Goal: Entertainment & Leisure: Consume media (video, audio)

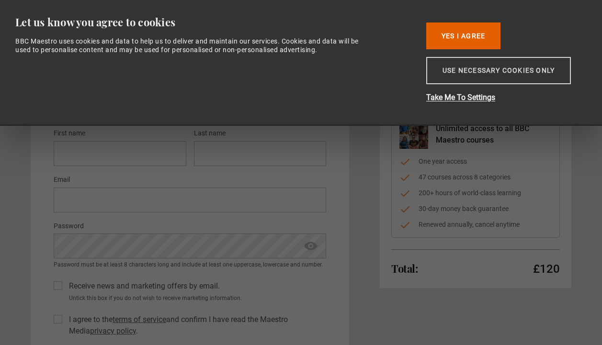
click at [489, 68] on button "Use necessary cookies only" at bounding box center [498, 70] width 145 height 27
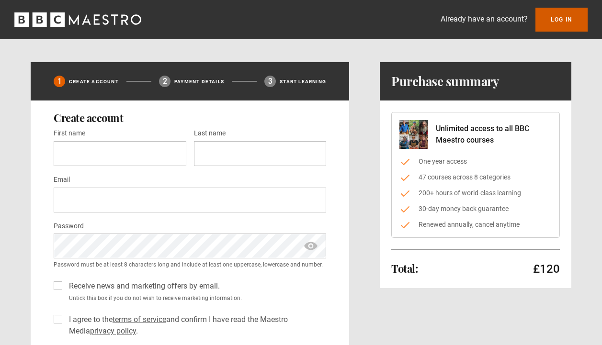
click at [551, 16] on link "Log In" at bounding box center [562, 20] width 52 height 24
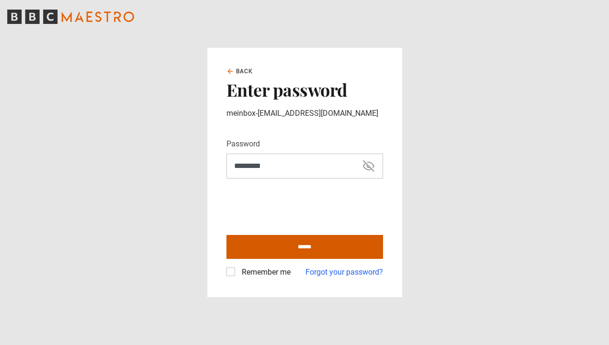
click at [316, 246] on input "******" at bounding box center [305, 247] width 157 height 24
type input "**********"
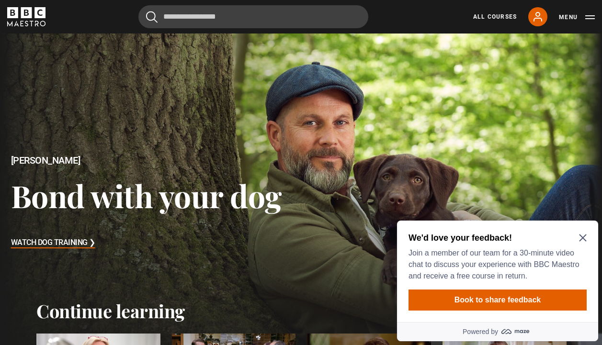
click at [586, 239] on icon "Close Maze Prompt" at bounding box center [583, 238] width 8 height 8
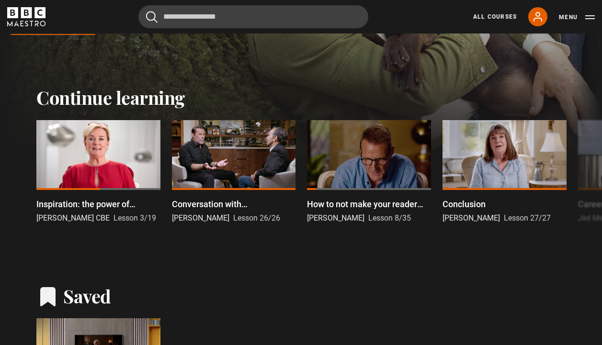
scroll to position [216, 0]
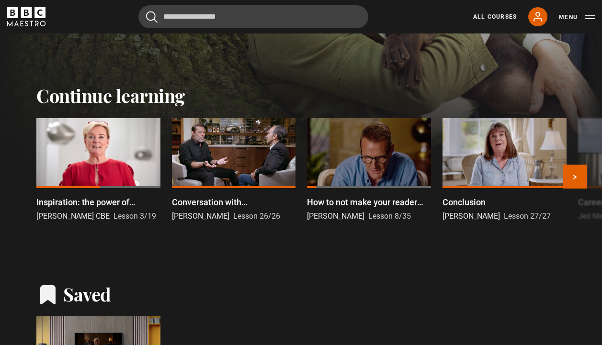
click at [90, 164] on div at bounding box center [98, 152] width 124 height 69
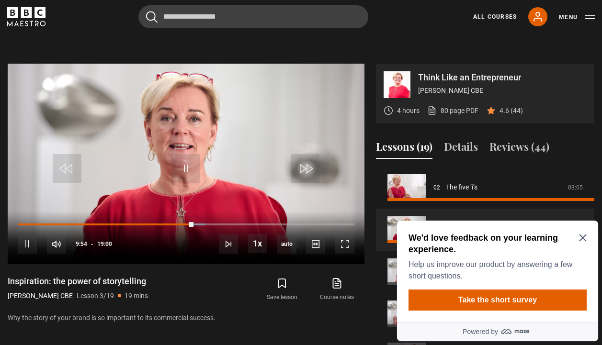
click at [581, 238] on icon "Close Maze Prompt" at bounding box center [583, 238] width 8 height 8
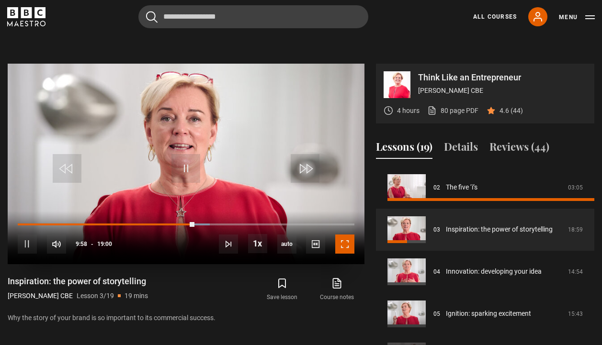
click at [343, 235] on span "Video Player" at bounding box center [344, 244] width 19 height 19
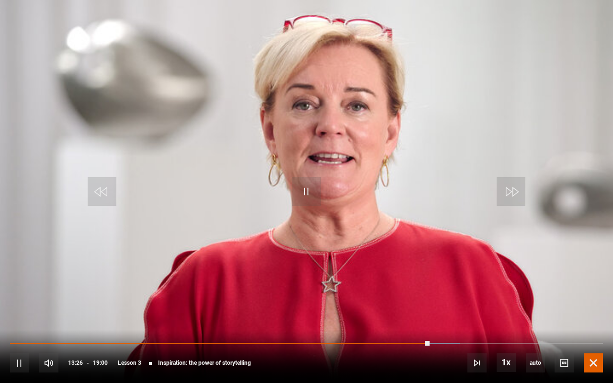
click at [593, 345] on span "Video Player" at bounding box center [593, 363] width 19 height 19
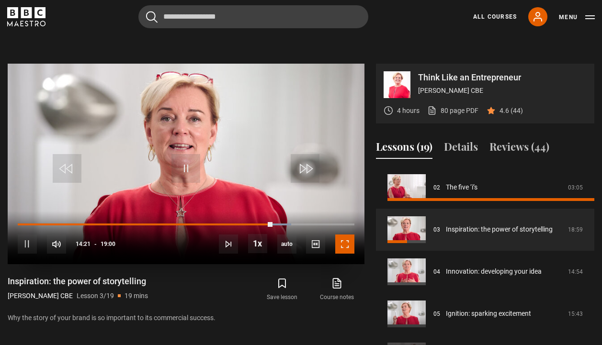
click at [342, 235] on span "Video Player" at bounding box center [344, 244] width 19 height 19
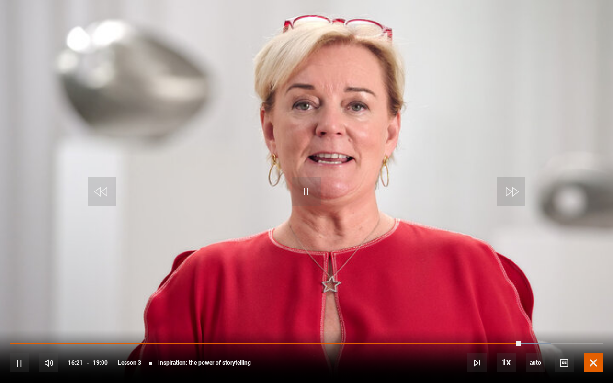
click at [595, 345] on span "Video Player" at bounding box center [593, 363] width 19 height 19
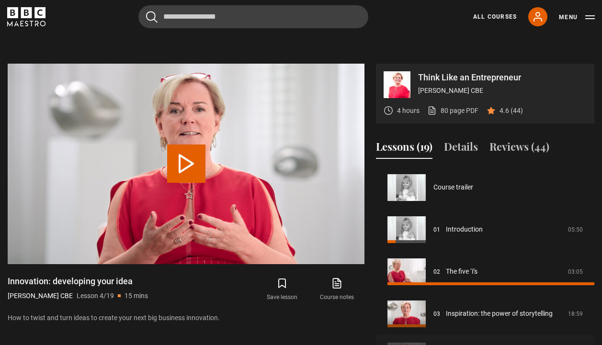
scroll to position [126, 0]
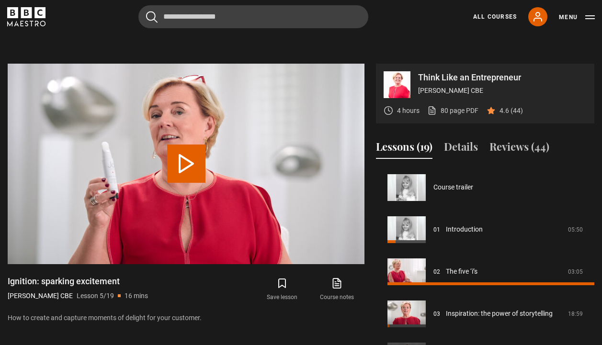
scroll to position [169, 0]
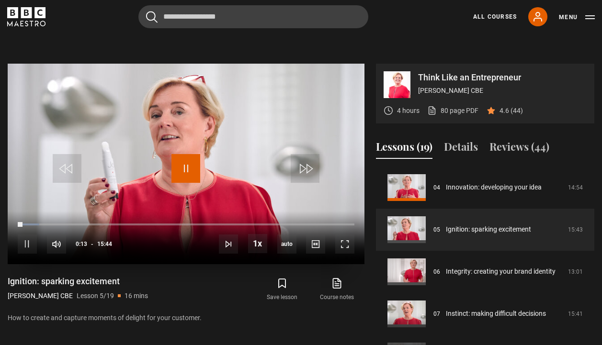
click at [186, 154] on span "Video Player" at bounding box center [186, 168] width 29 height 29
